Goal: Information Seeking & Learning: Check status

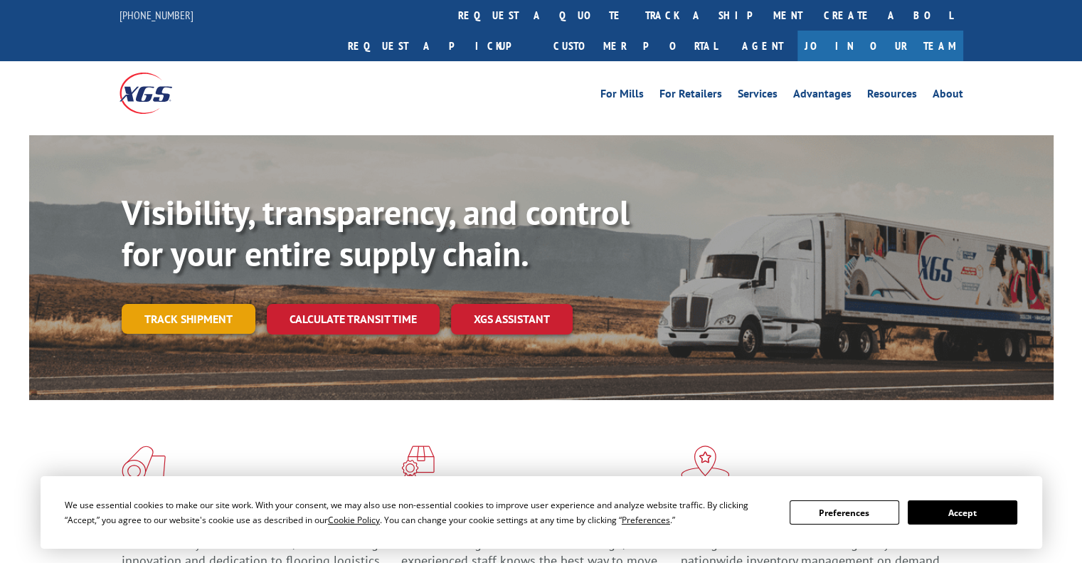
drag, startPoint x: 0, startPoint y: 0, endPoint x: 187, endPoint y: 287, distance: 342.3
click at [187, 304] on link "Track shipment" at bounding box center [189, 319] width 134 height 30
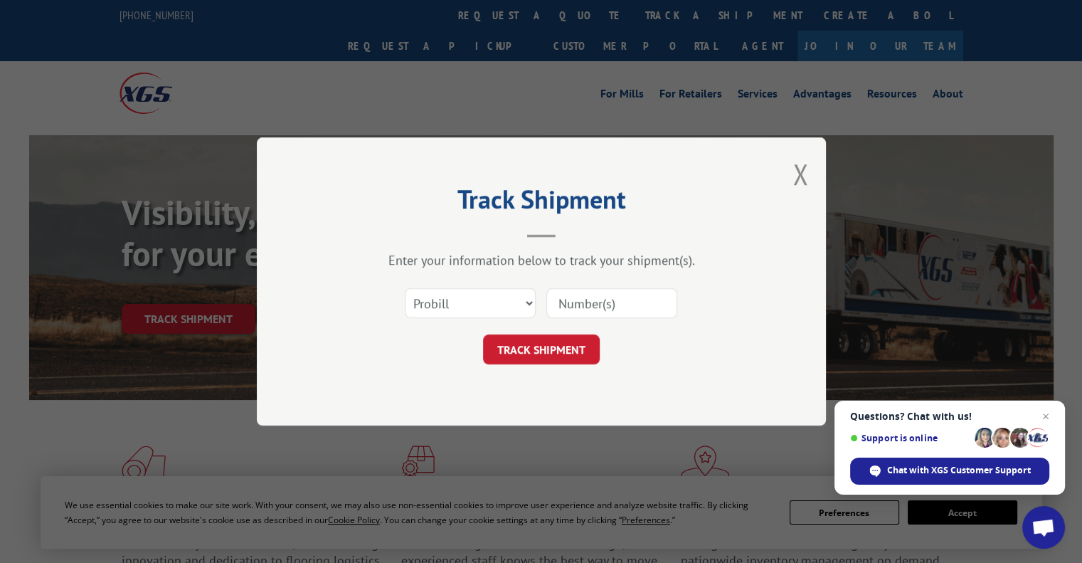
drag, startPoint x: 580, startPoint y: 302, endPoint x: 583, endPoint y: 314, distance: 12.6
click at [580, 302] on input at bounding box center [611, 303] width 131 height 30
paste input "17501407"
type input "17501407"
click at [566, 346] on button "TRACK SHIPMENT" at bounding box center [541, 349] width 117 height 30
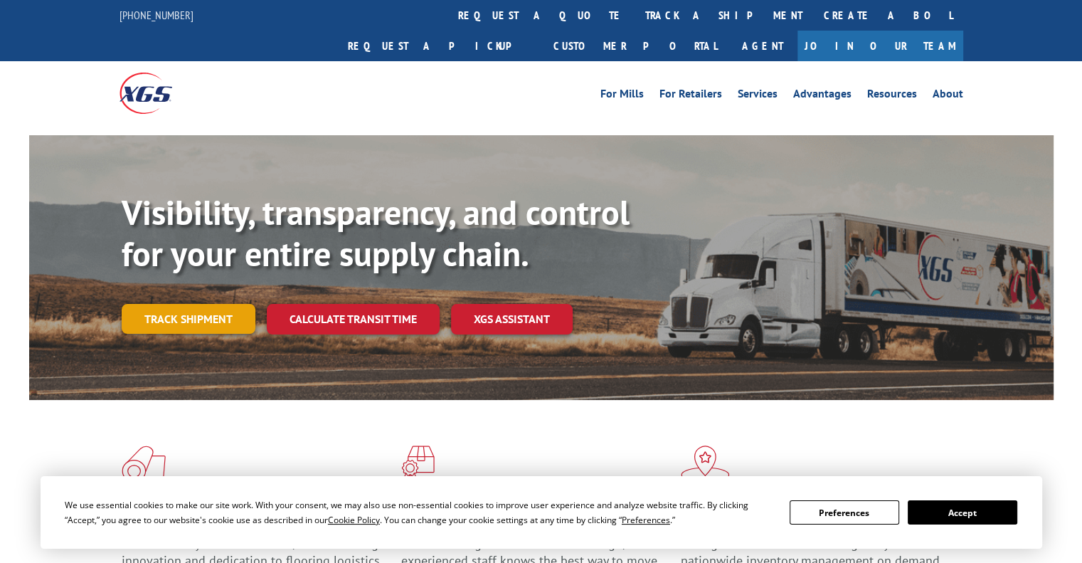
click at [212, 304] on link "Track shipment" at bounding box center [189, 319] width 134 height 30
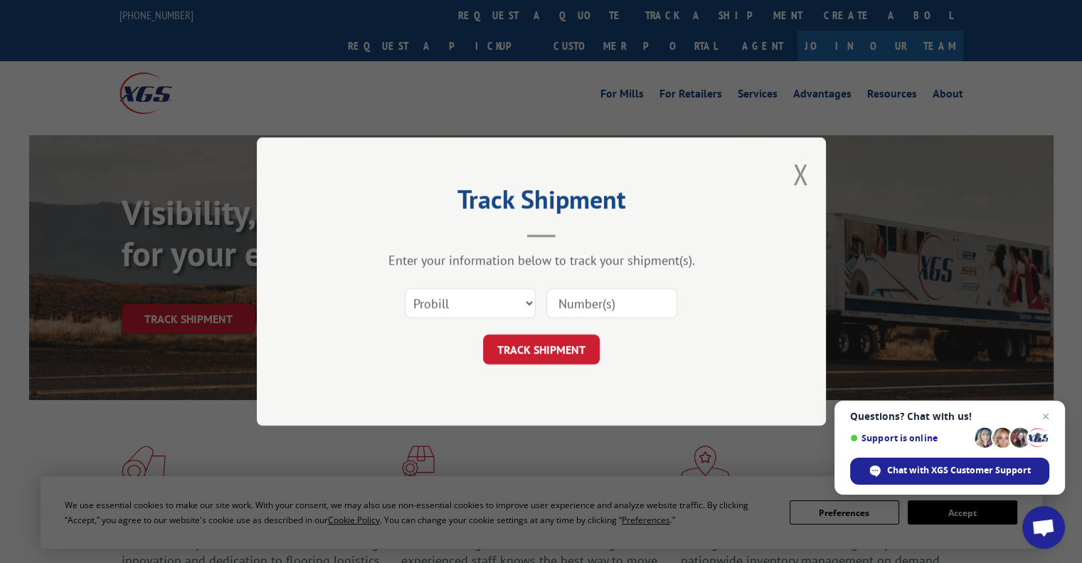
click at [583, 313] on input at bounding box center [611, 303] width 131 height 30
paste input "17501439"
type input "17501439"
click at [567, 343] on button "TRACK SHIPMENT" at bounding box center [541, 349] width 117 height 30
